Goal: Information Seeking & Learning: Learn about a topic

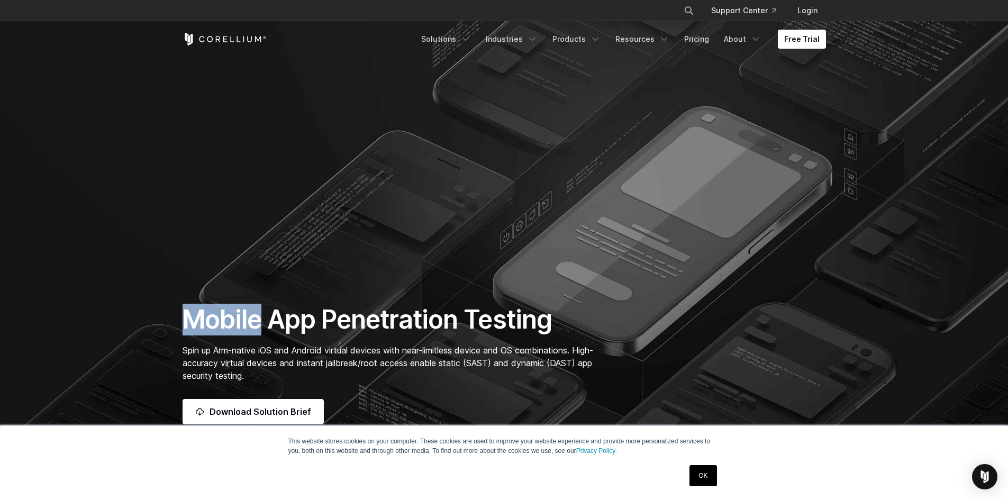
click at [245, 43] on icon "Corellium Home" at bounding box center [224, 39] width 84 height 13
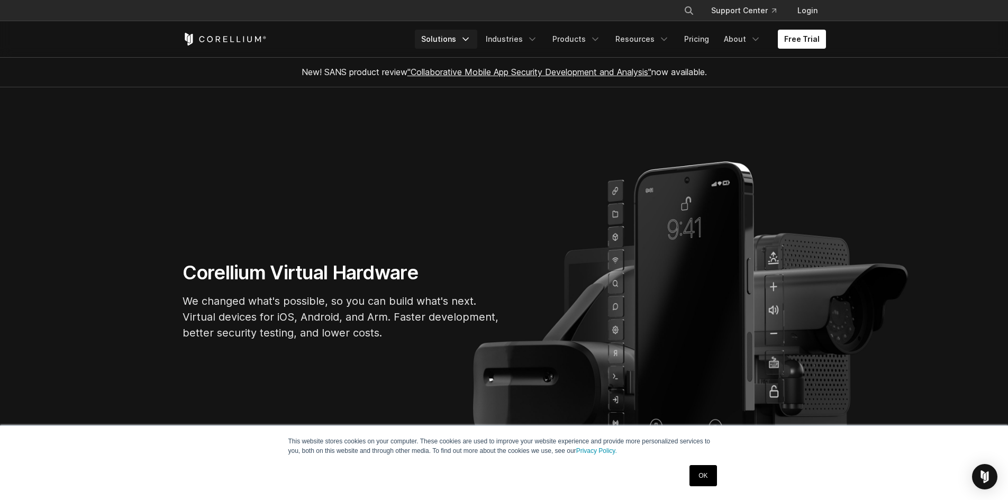
click at [459, 48] on link "Solutions" at bounding box center [446, 39] width 62 height 19
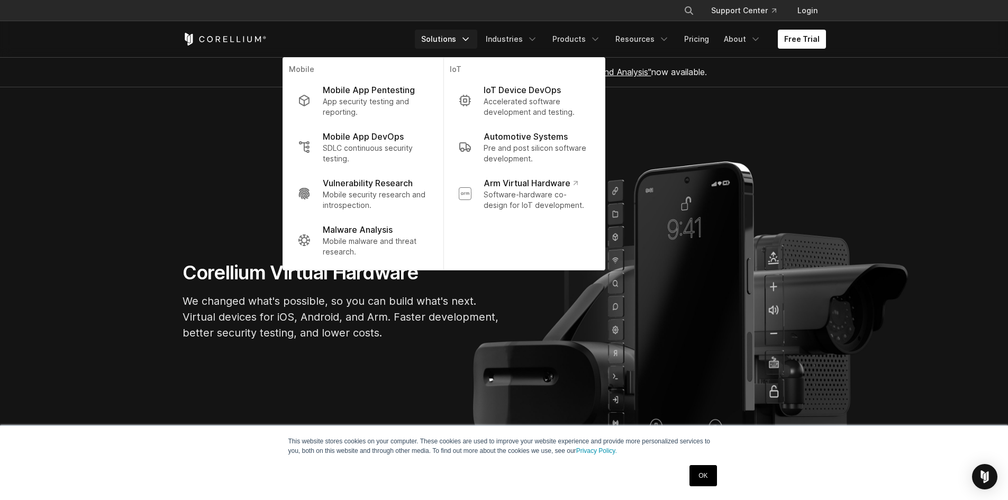
click at [464, 42] on link "Solutions" at bounding box center [446, 39] width 62 height 19
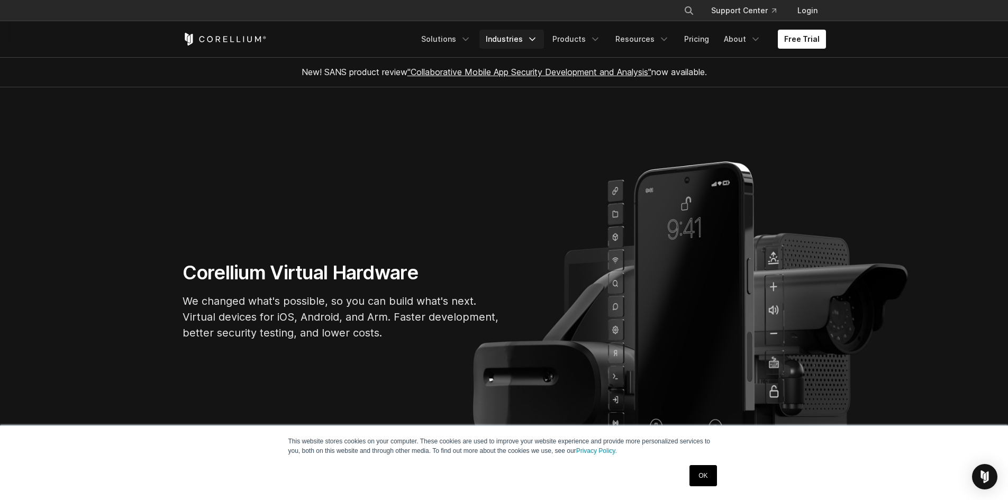
click at [537, 36] on icon "Navigation Menu" at bounding box center [532, 39] width 11 height 11
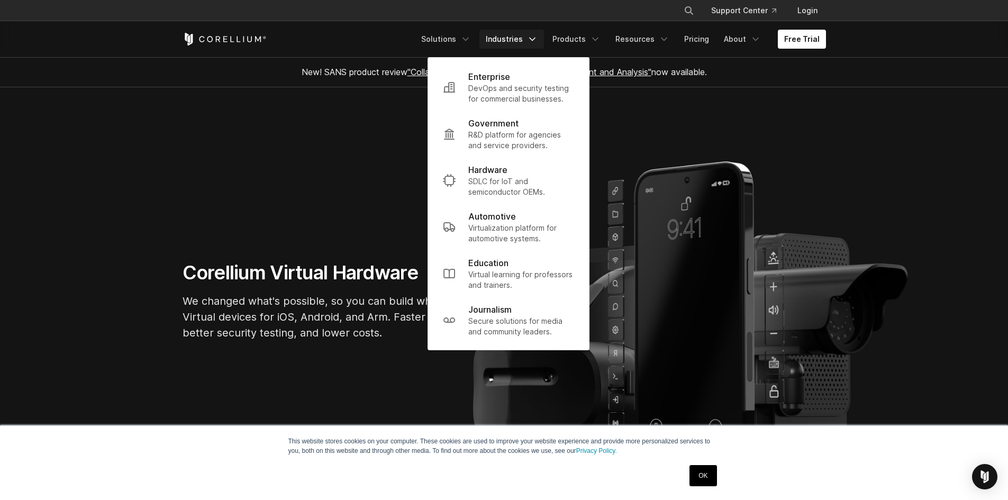
click at [627, 97] on section "Corellium Virtual Hardware We changed what's possible, so you can build what's …" at bounding box center [504, 304] width 1008 height 435
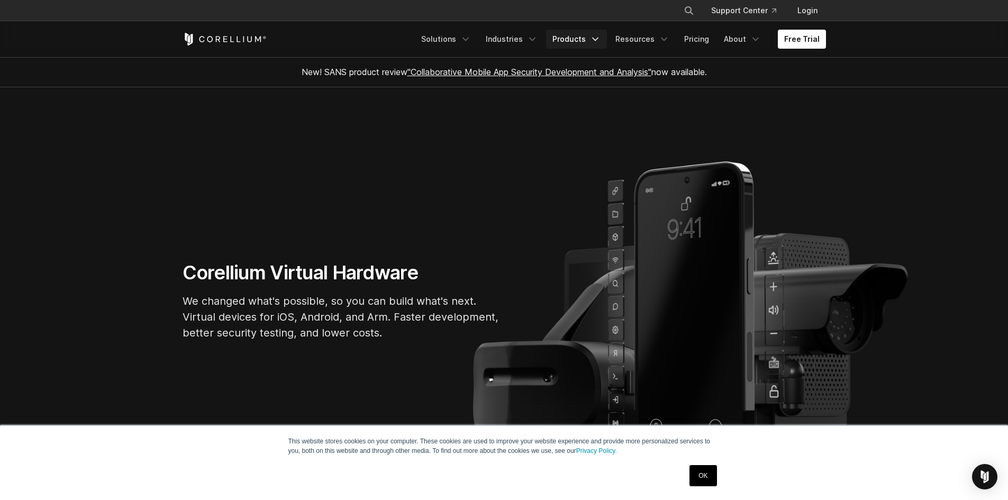
click at [578, 48] on link "Products" at bounding box center [576, 39] width 61 height 19
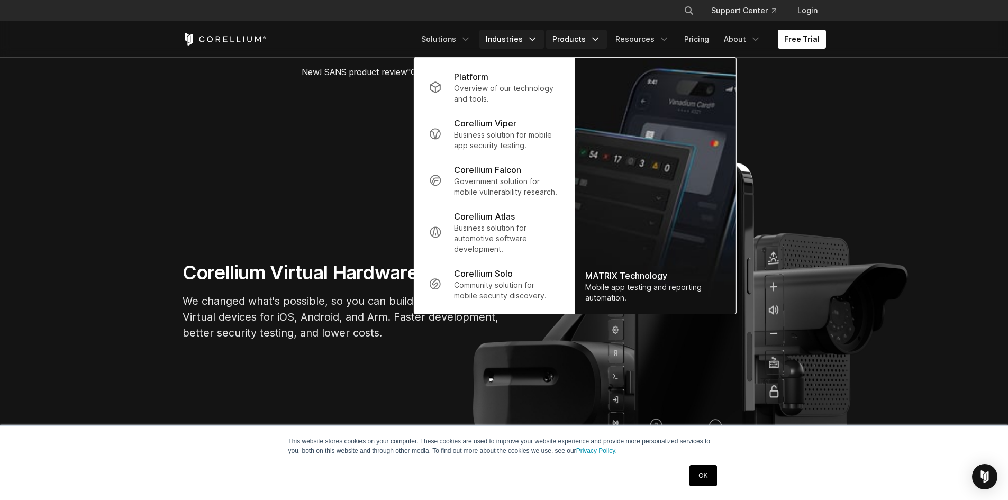
click at [526, 39] on link "Industries" at bounding box center [511, 39] width 65 height 19
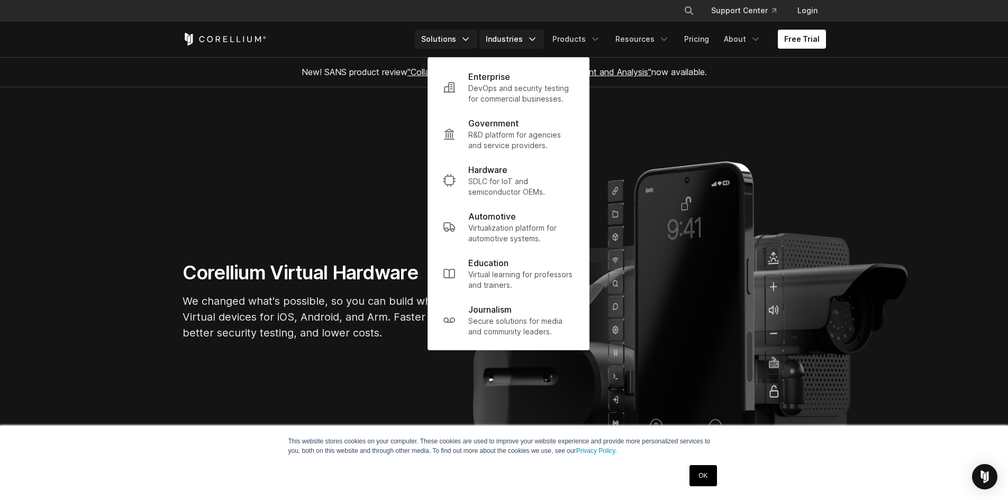
click at [465, 41] on link "Solutions" at bounding box center [446, 39] width 62 height 19
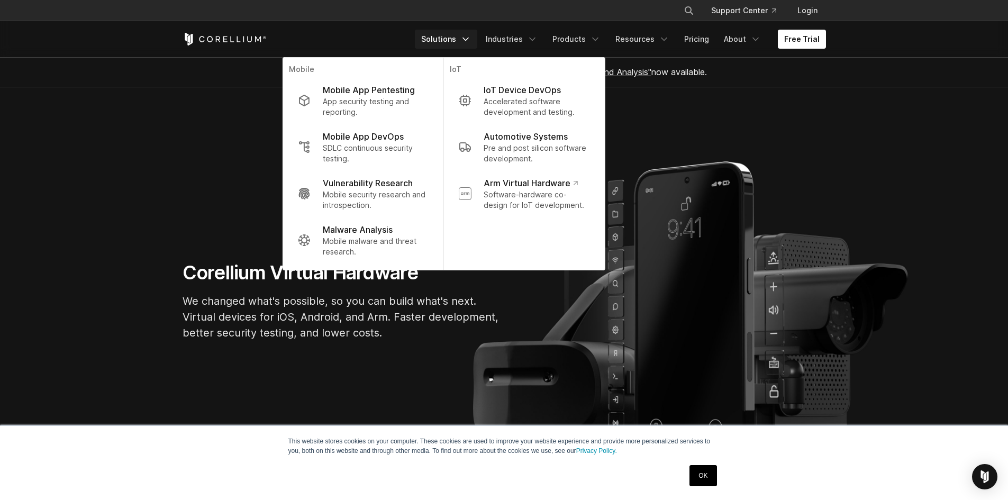
click at [465, 41] on link "Solutions" at bounding box center [446, 39] width 62 height 19
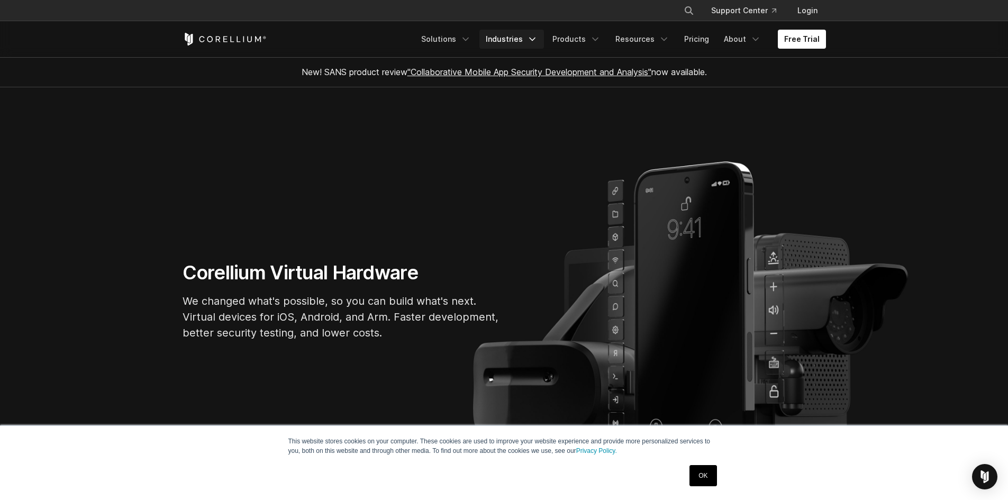
click at [522, 41] on link "Industries" at bounding box center [511, 39] width 65 height 19
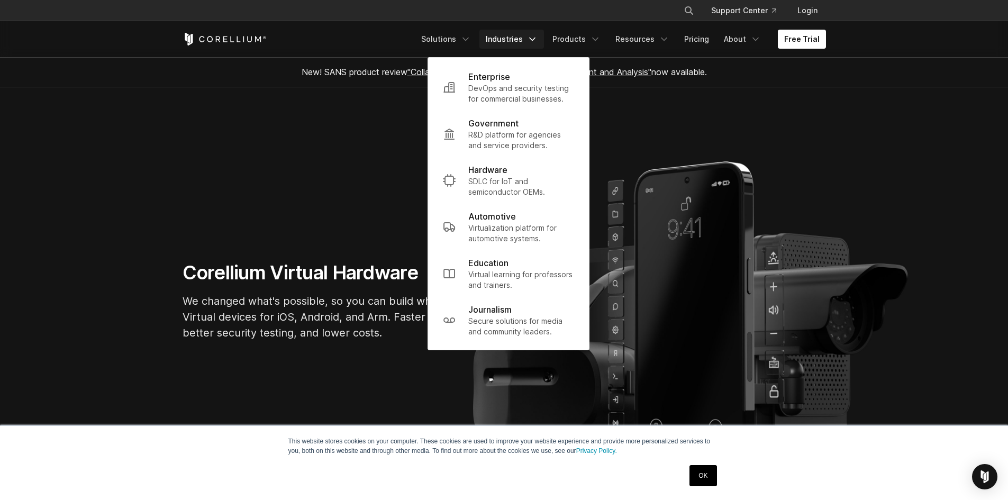
click at [516, 42] on link "Industries" at bounding box center [511, 39] width 65 height 19
